Goal: Information Seeking & Learning: Learn about a topic

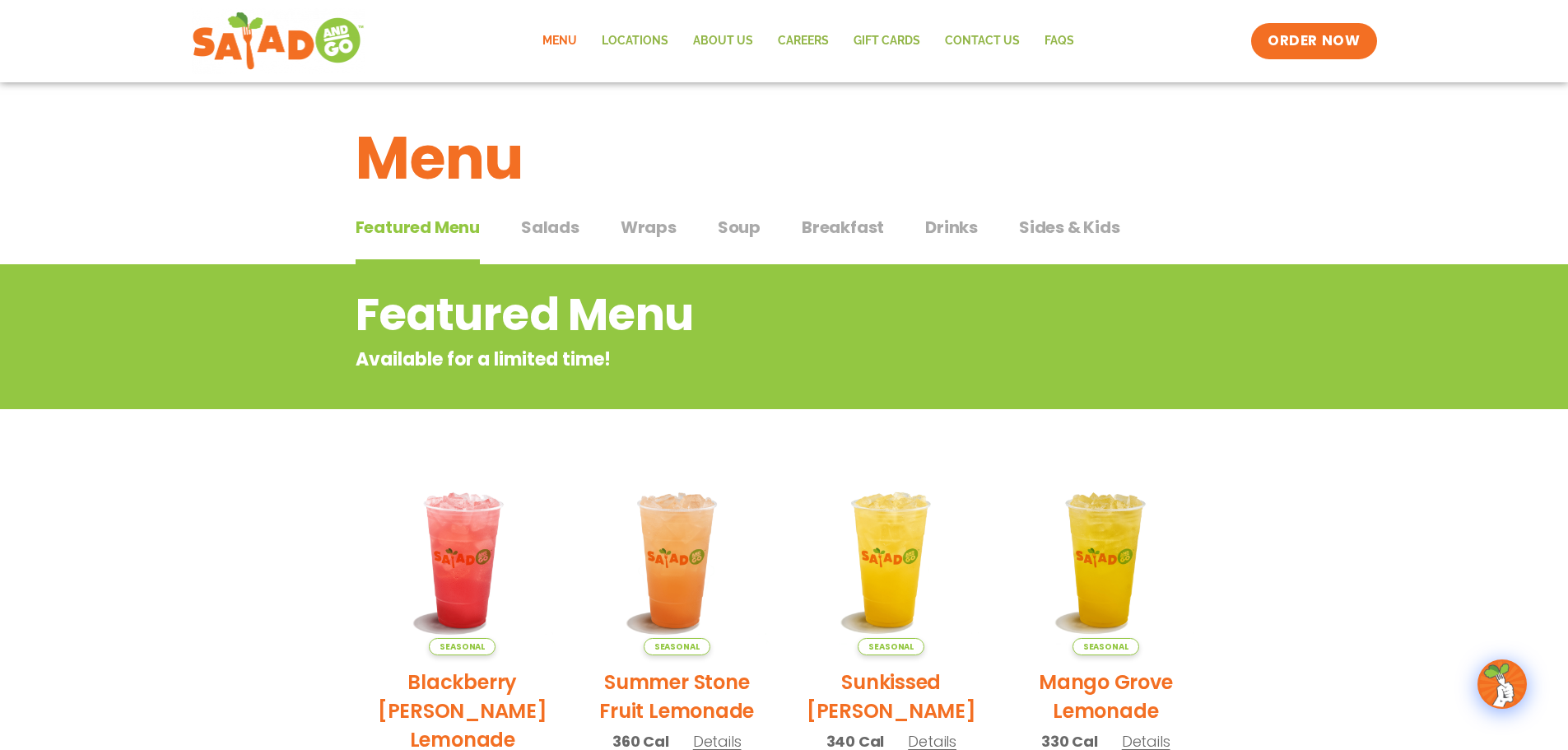
click at [566, 222] on span "Salads" at bounding box center [550, 227] width 58 height 24
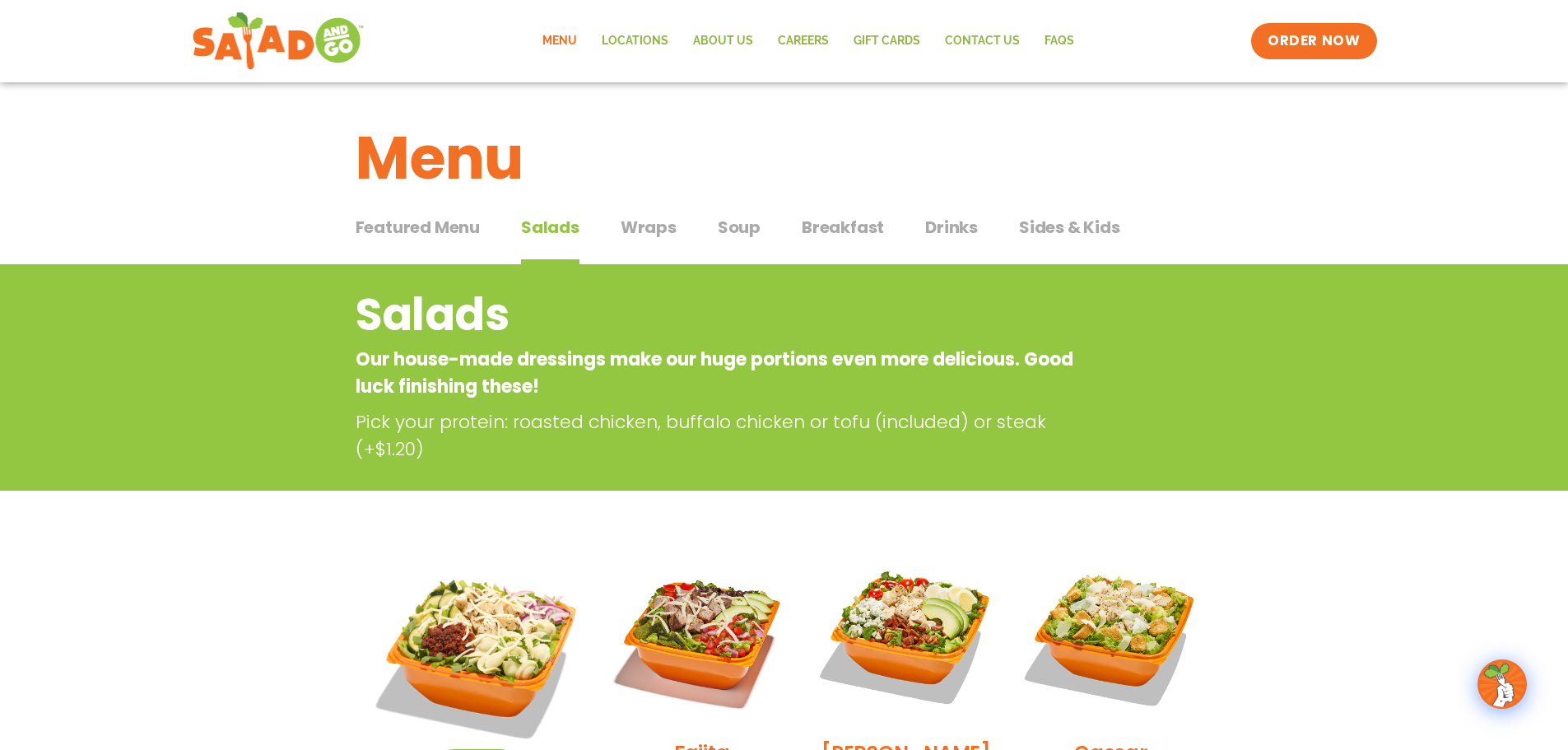
click at [821, 220] on span "Breakfast" at bounding box center [842, 227] width 83 height 24
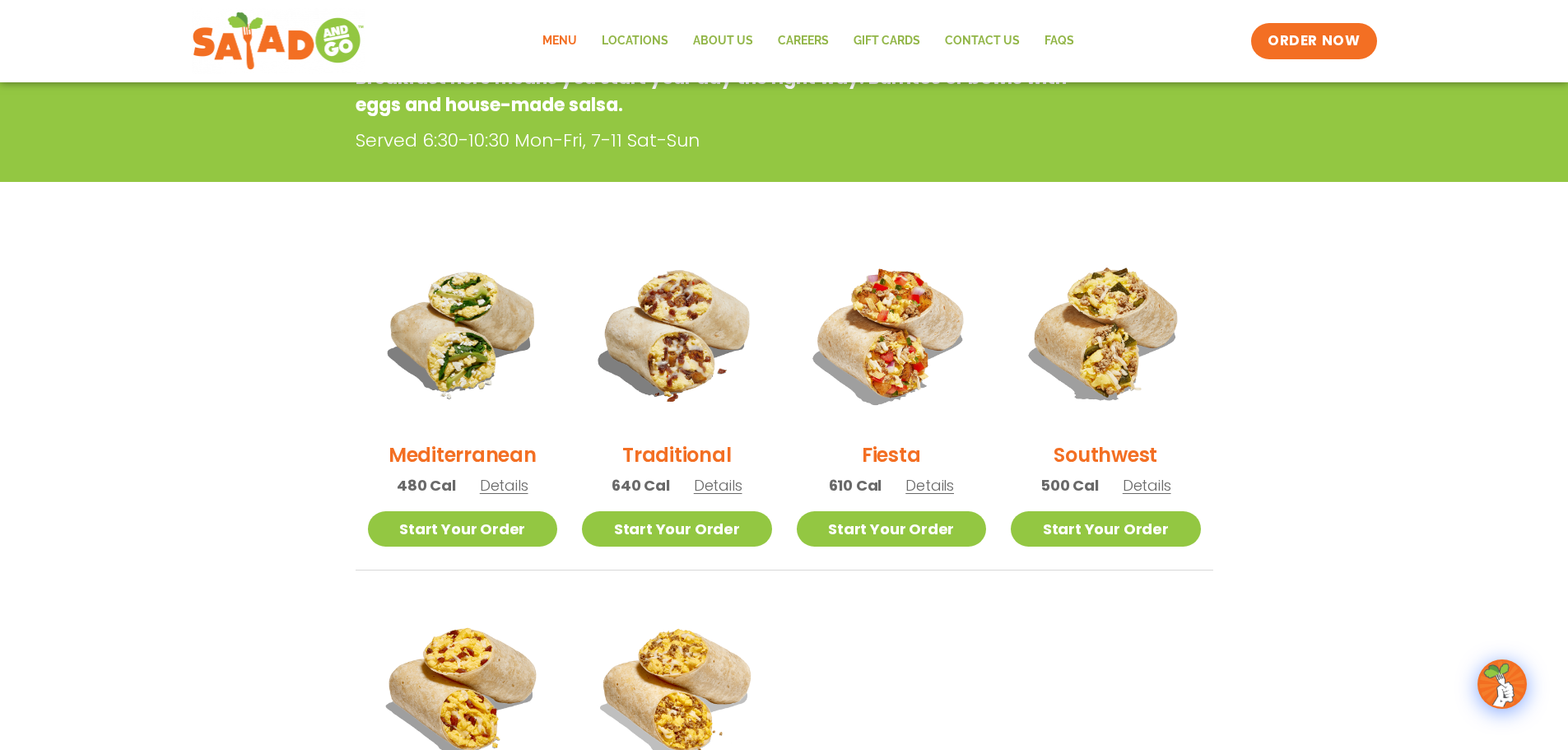
scroll to position [275, 0]
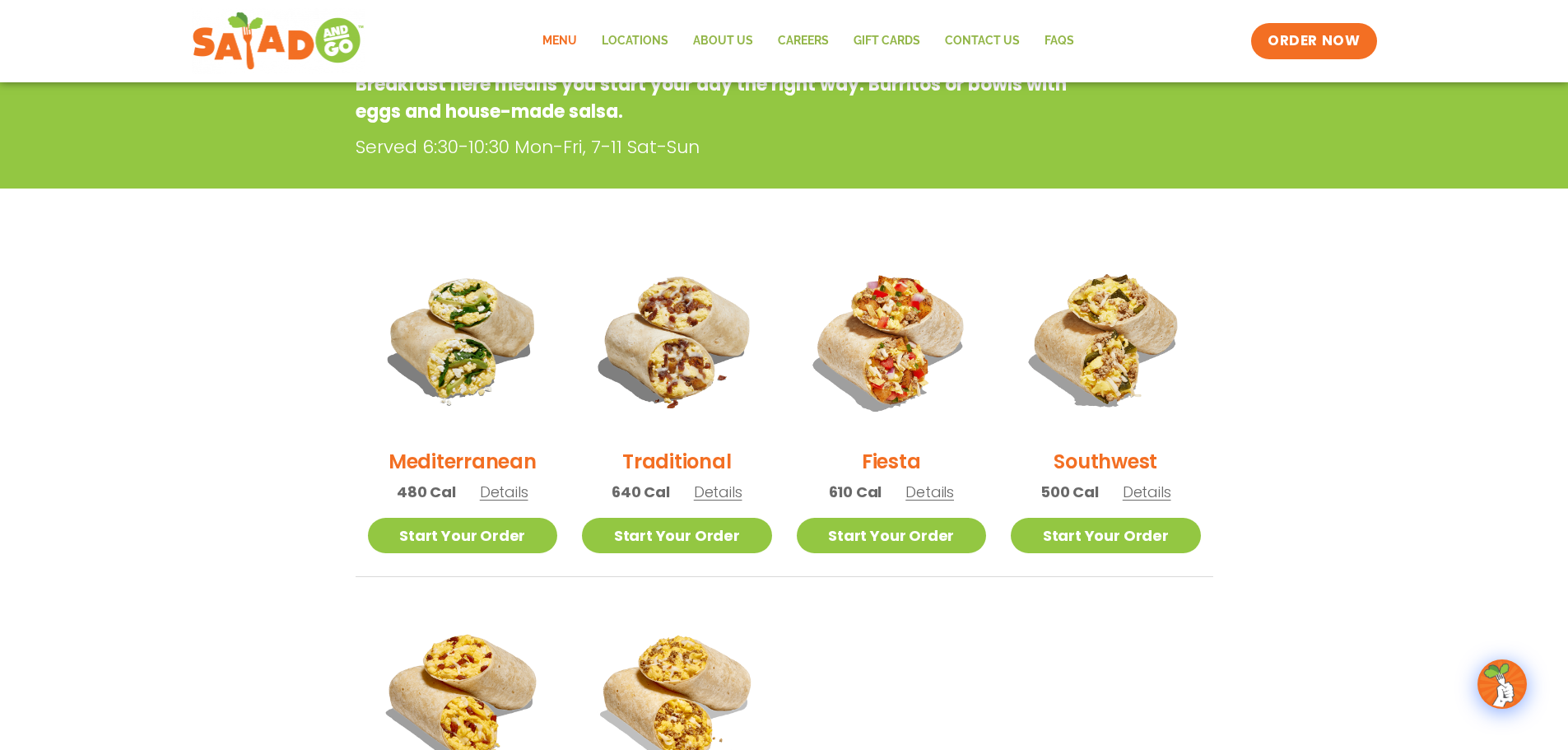
click at [495, 492] on span "Details" at bounding box center [505, 492] width 49 height 21
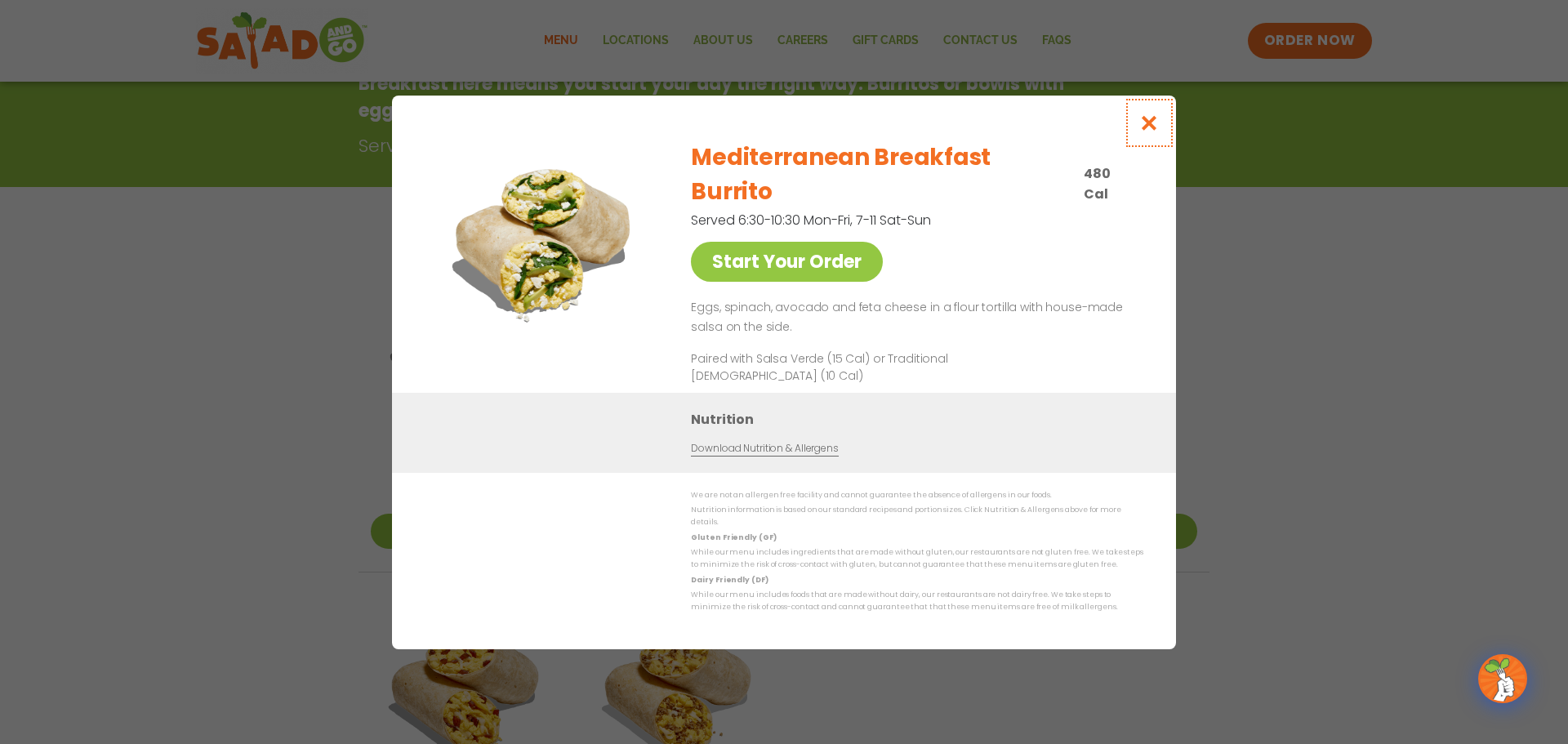
click at [1160, 138] on button "Close modal" at bounding box center [1149, 123] width 53 height 54
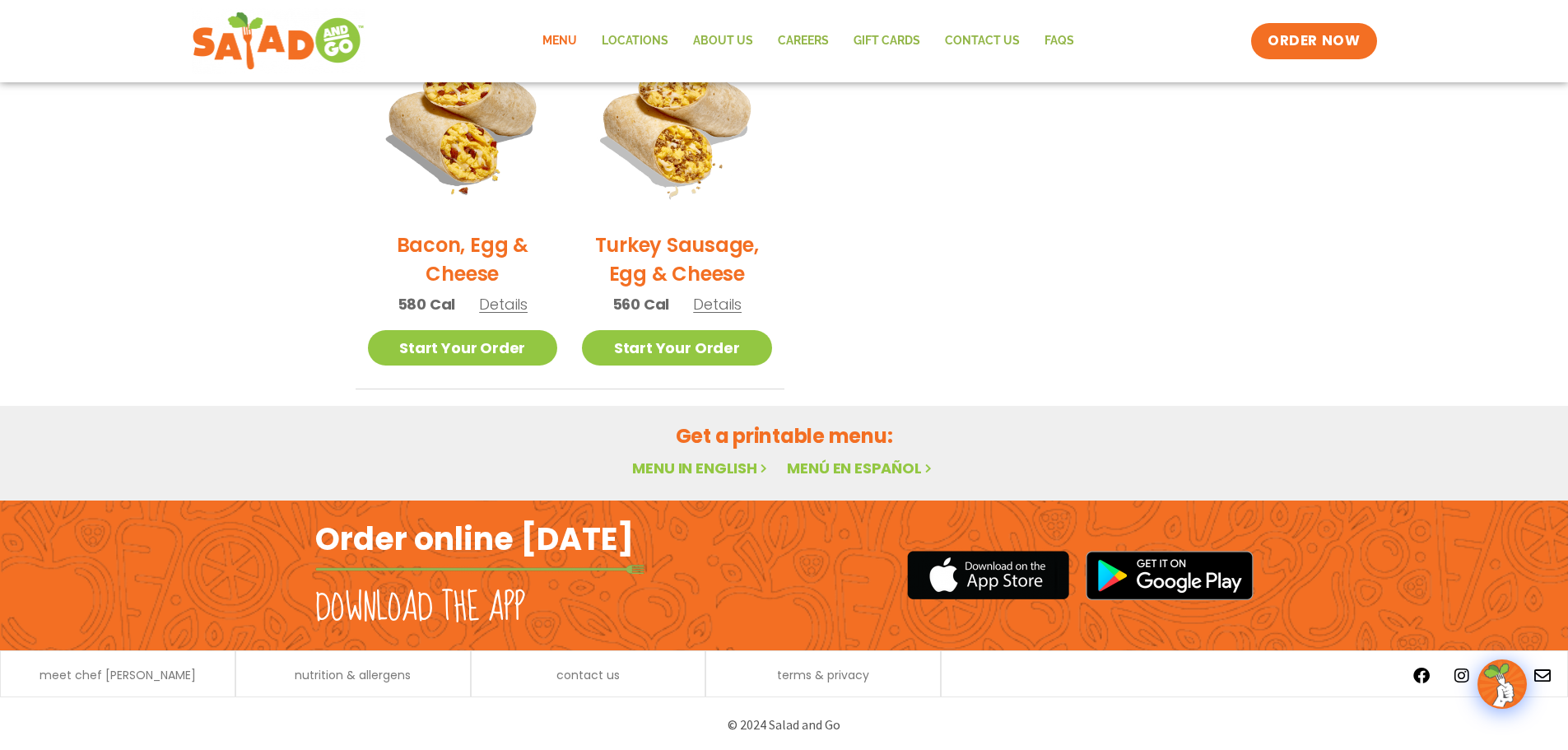
scroll to position [851, 0]
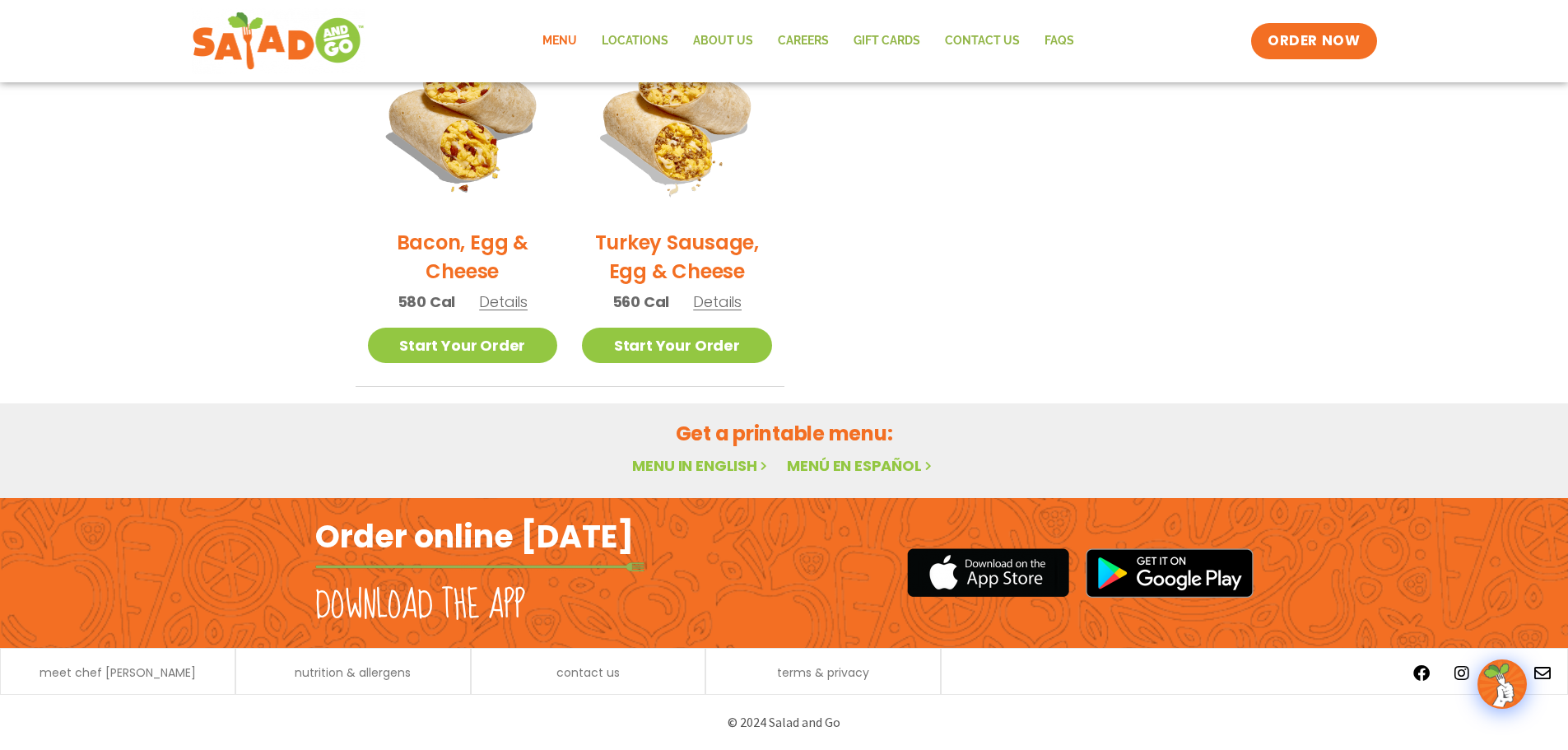
click at [709, 455] on link "Menu in English" at bounding box center [701, 465] width 138 height 21
click at [361, 672] on span "nutrition & allergens" at bounding box center [352, 672] width 116 height 11
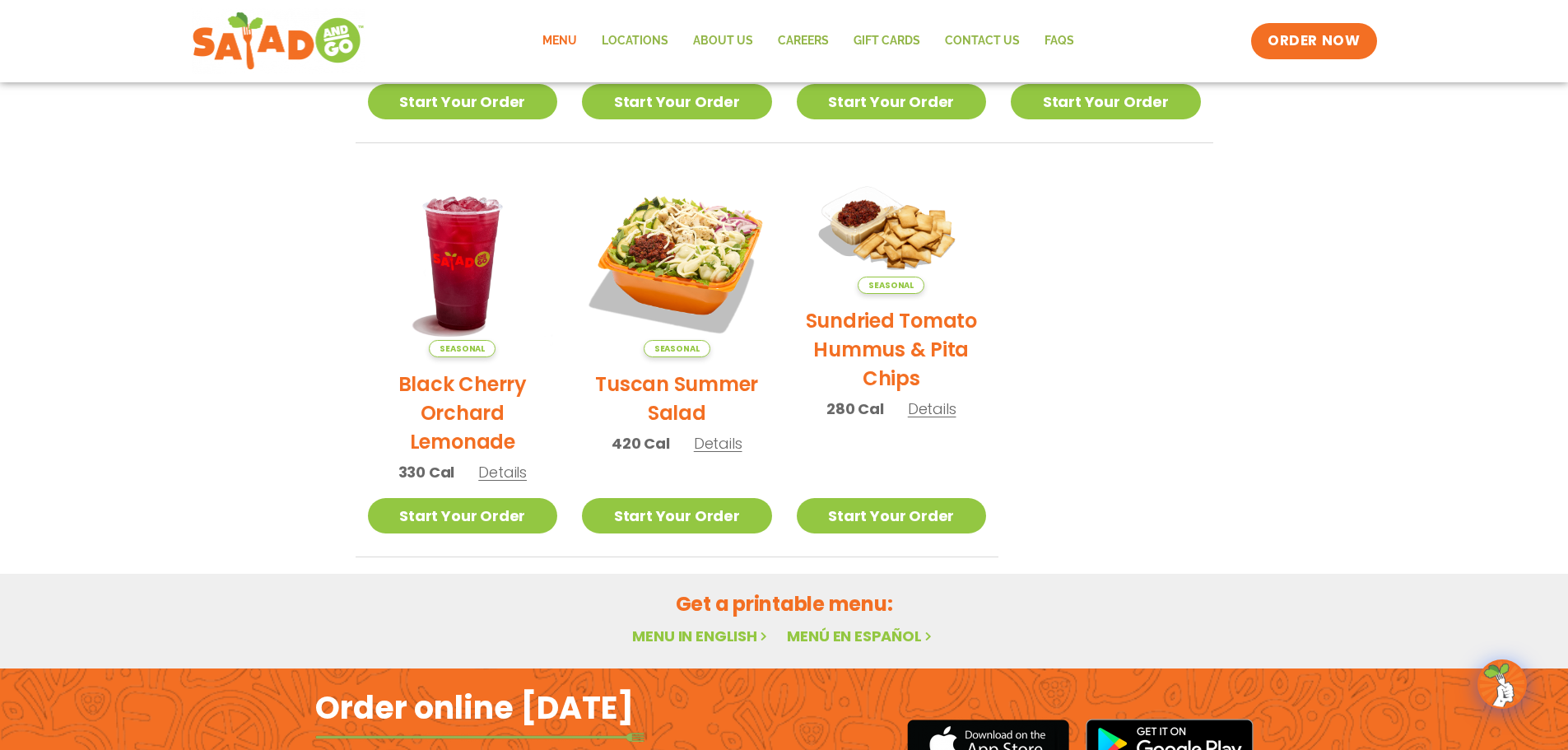
scroll to position [882, 0]
